Goal: Information Seeking & Learning: Learn about a topic

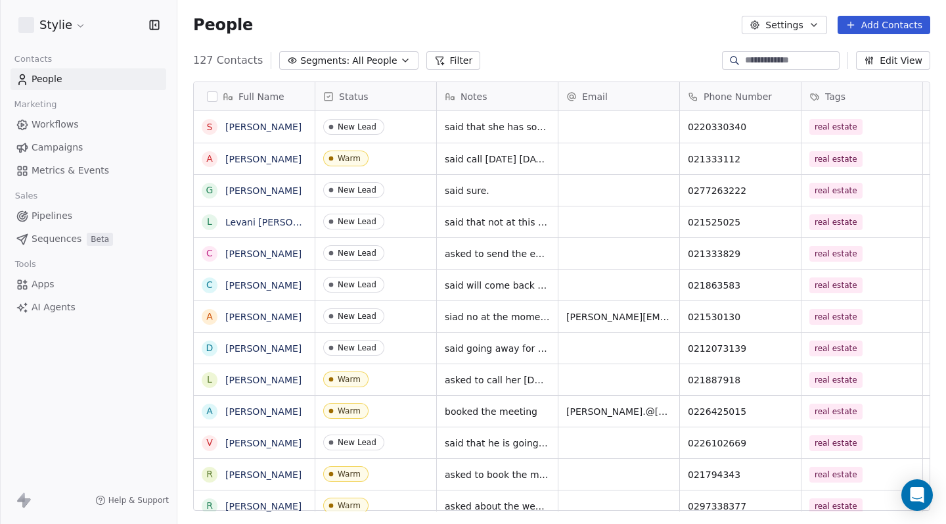
scroll to position [451, 759]
click at [269, 160] on link "[PERSON_NAME]" at bounding box center [263, 159] width 76 height 11
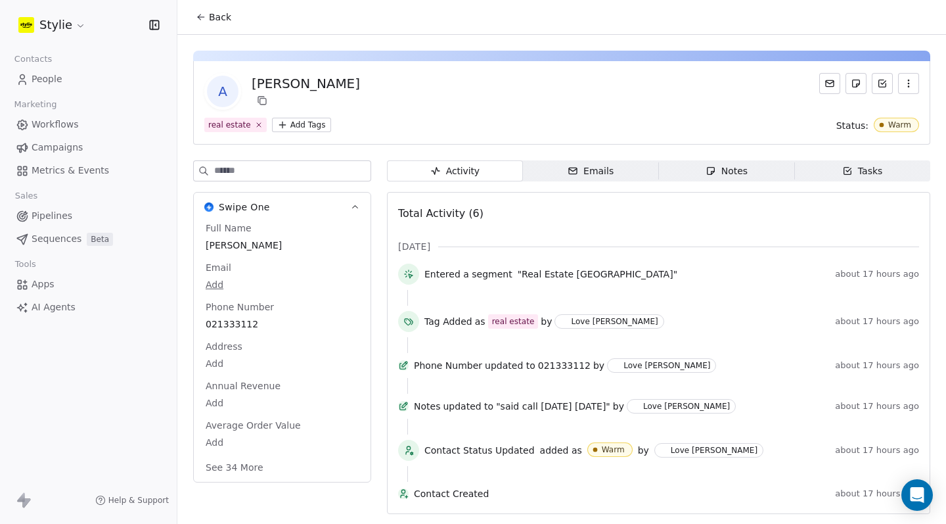
click at [57, 82] on span "People" at bounding box center [47, 79] width 31 height 14
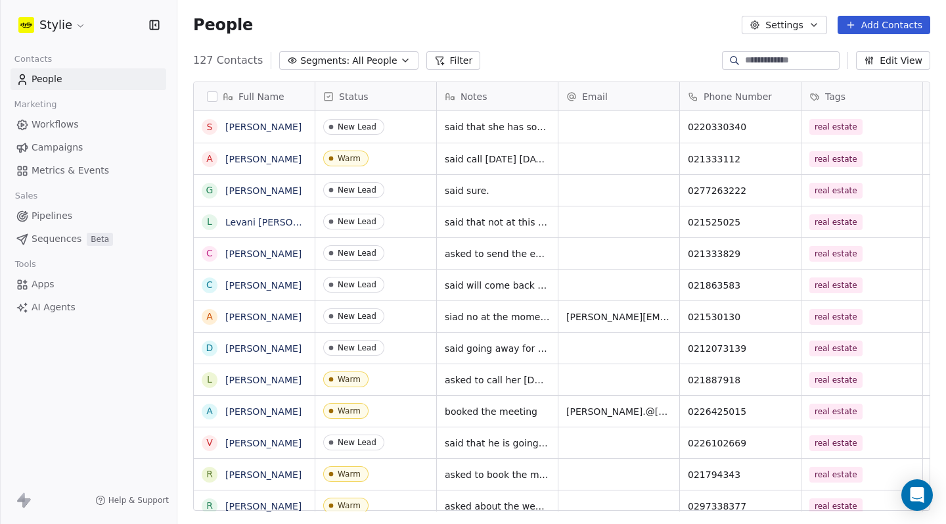
scroll to position [451, 759]
click at [761, 67] on div at bounding box center [781, 60] width 118 height 18
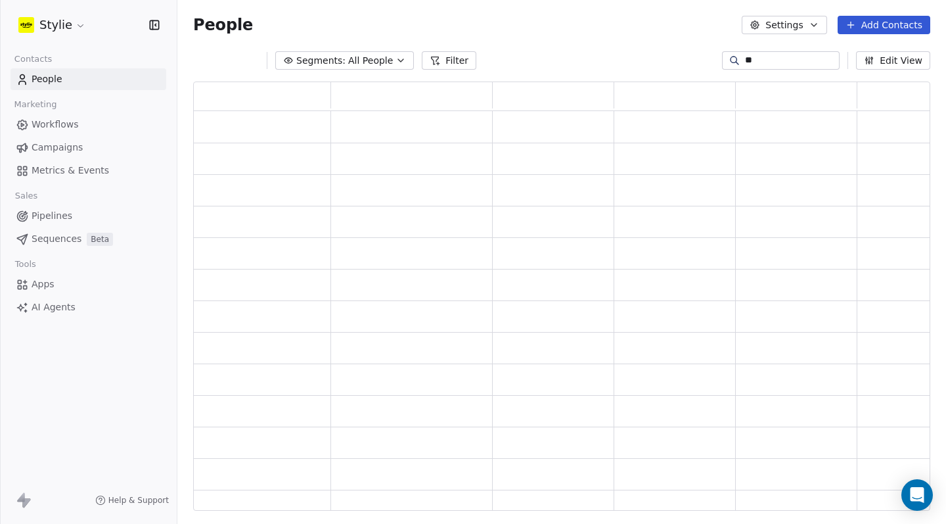
scroll to position [420, 727]
type input "*"
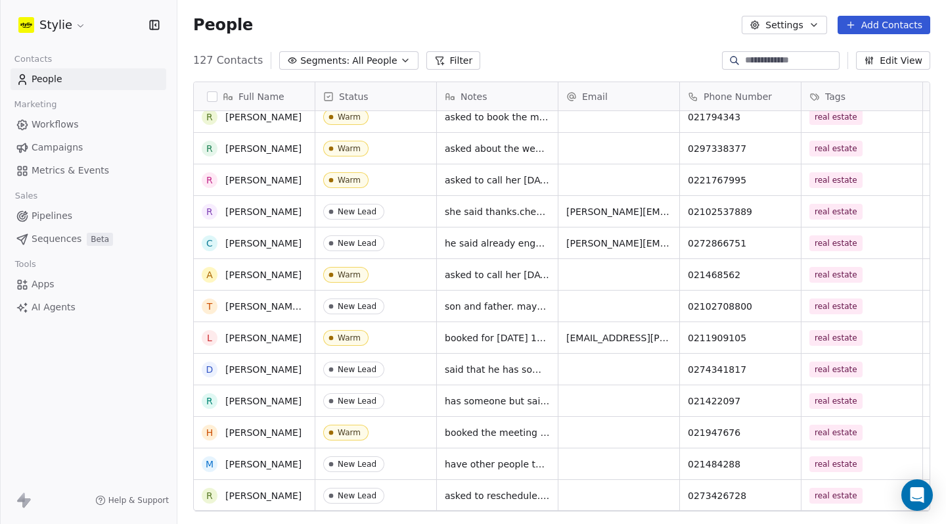
scroll to position [420, 0]
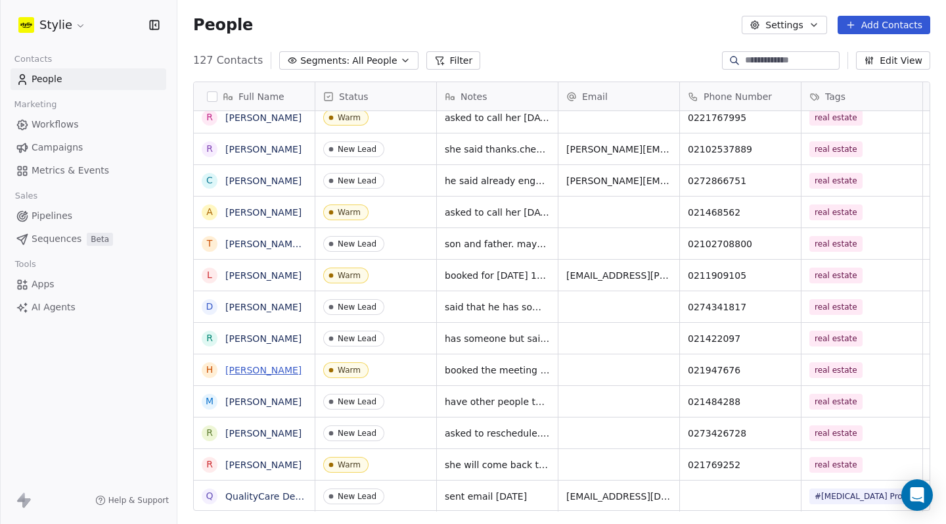
click at [246, 370] on link "[PERSON_NAME]" at bounding box center [263, 370] width 76 height 11
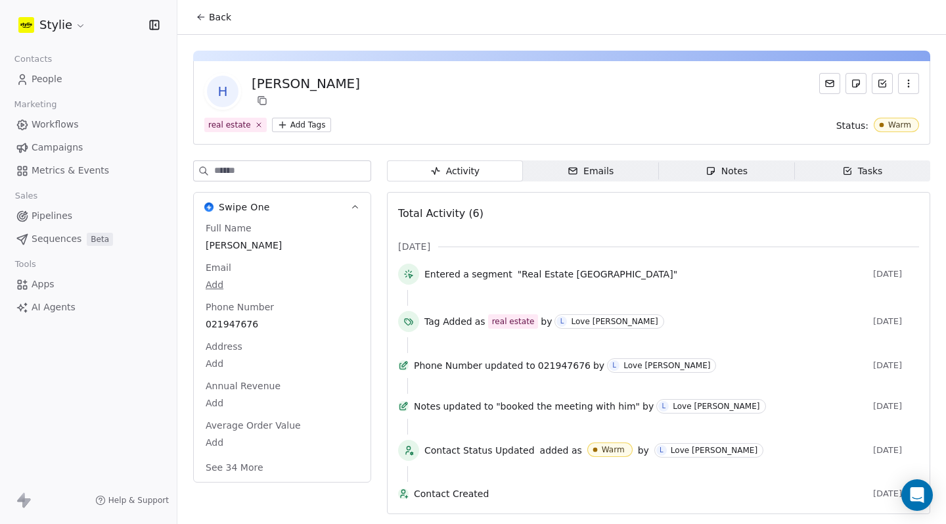
click at [725, 164] on div "Notes" at bounding box center [726, 171] width 42 height 14
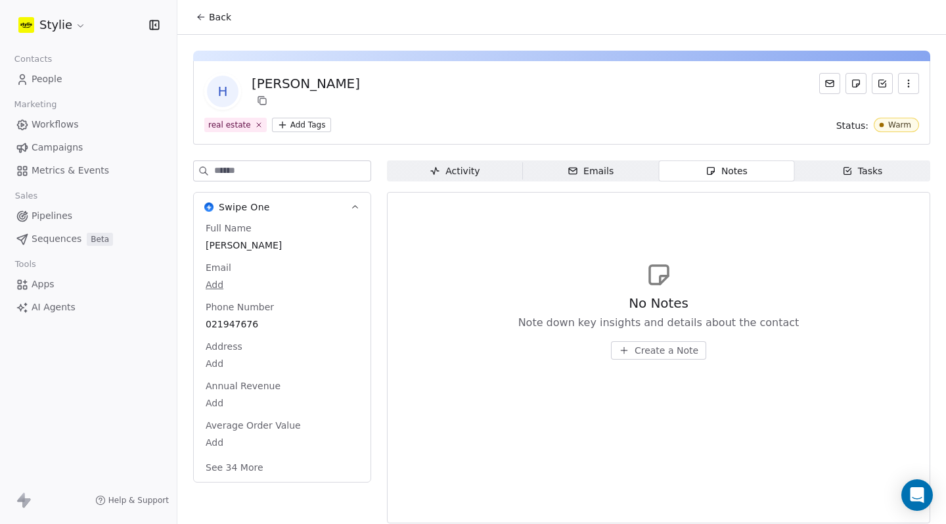
click at [466, 187] on div "Activity Activity Emails Emails Notes Notes Tasks Tasks No Notes Note down key …" at bounding box center [658, 345] width 543 height 370
click at [465, 170] on div "Activity" at bounding box center [455, 171] width 50 height 14
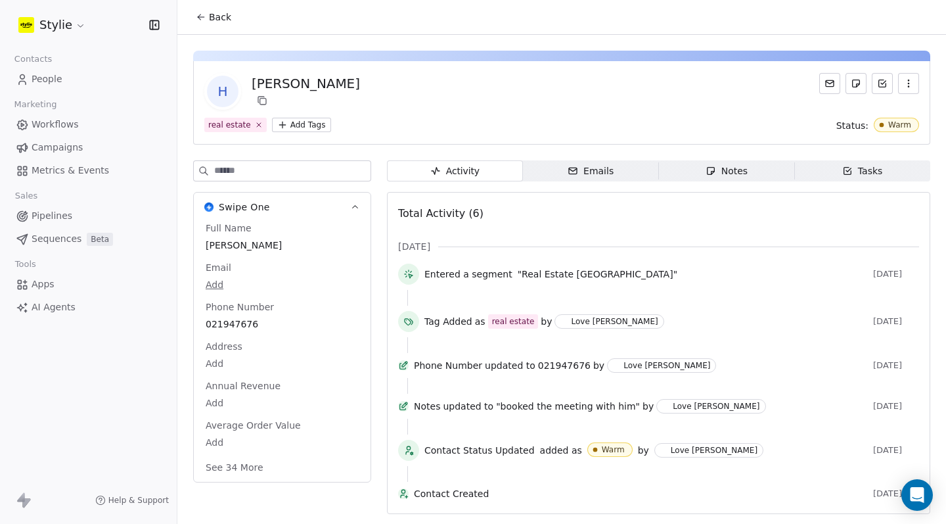
scroll to position [5, 0]
click at [68, 72] on link "People" at bounding box center [89, 79] width 156 height 22
click at [43, 78] on span "People" at bounding box center [47, 79] width 31 height 14
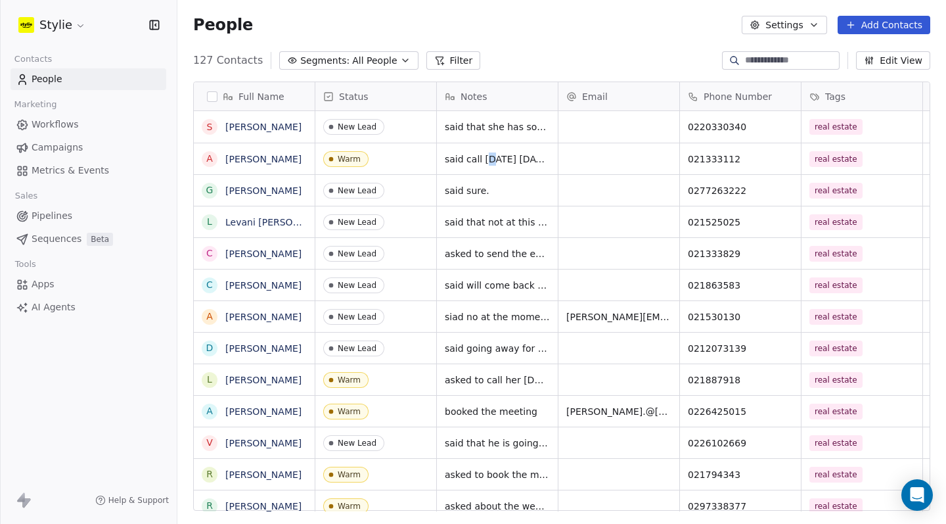
click at [488, 160] on span "said call [DATE] [DATE]" at bounding box center [497, 158] width 105 height 13
click at [208, 159] on button "grid" at bounding box center [209, 159] width 11 height 11
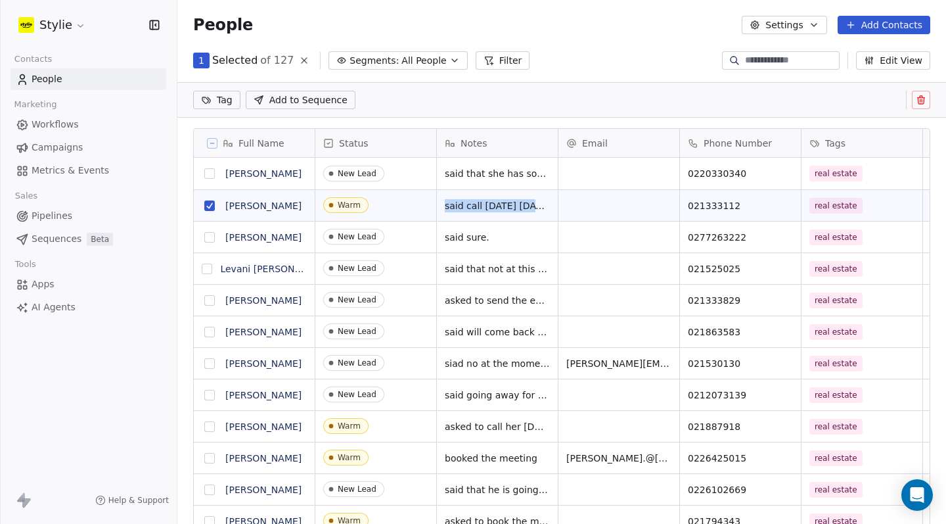
scroll to position [405, 759]
click at [482, 210] on span "said call [DATE] [DATE]" at bounding box center [498, 205] width 106 height 13
click at [509, 202] on span "said call [DATE] [DATE]" at bounding box center [498, 205] width 106 height 13
click at [561, 214] on div "said call [DATE] [DATE]" at bounding box center [510, 205] width 146 height 31
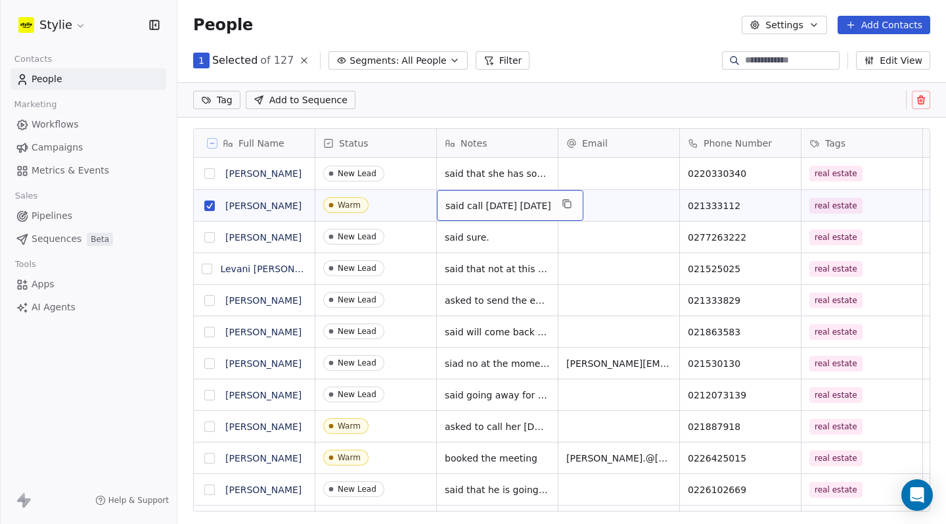
click at [551, 207] on span "said call [DATE] [DATE]" at bounding box center [498, 205] width 106 height 13
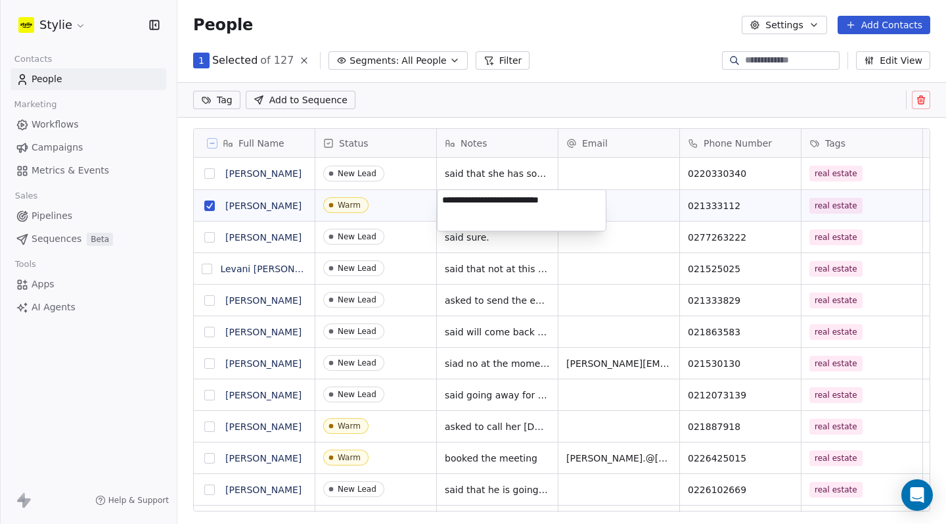
click at [568, 207] on textarea "**********" at bounding box center [521, 210] width 168 height 41
type textarea "**********"
click at [210, 202] on button "grid" at bounding box center [209, 205] width 11 height 11
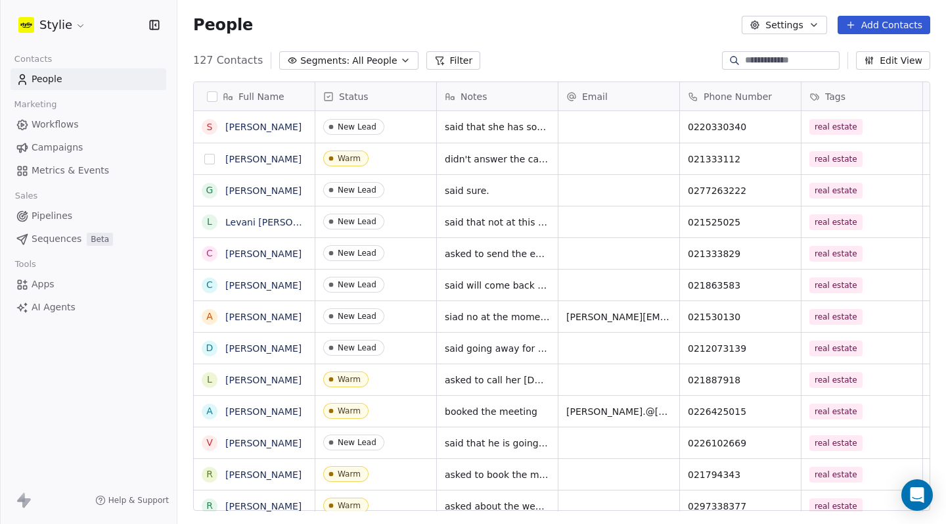
scroll to position [451, 759]
